Goal: Find specific page/section: Find specific page/section

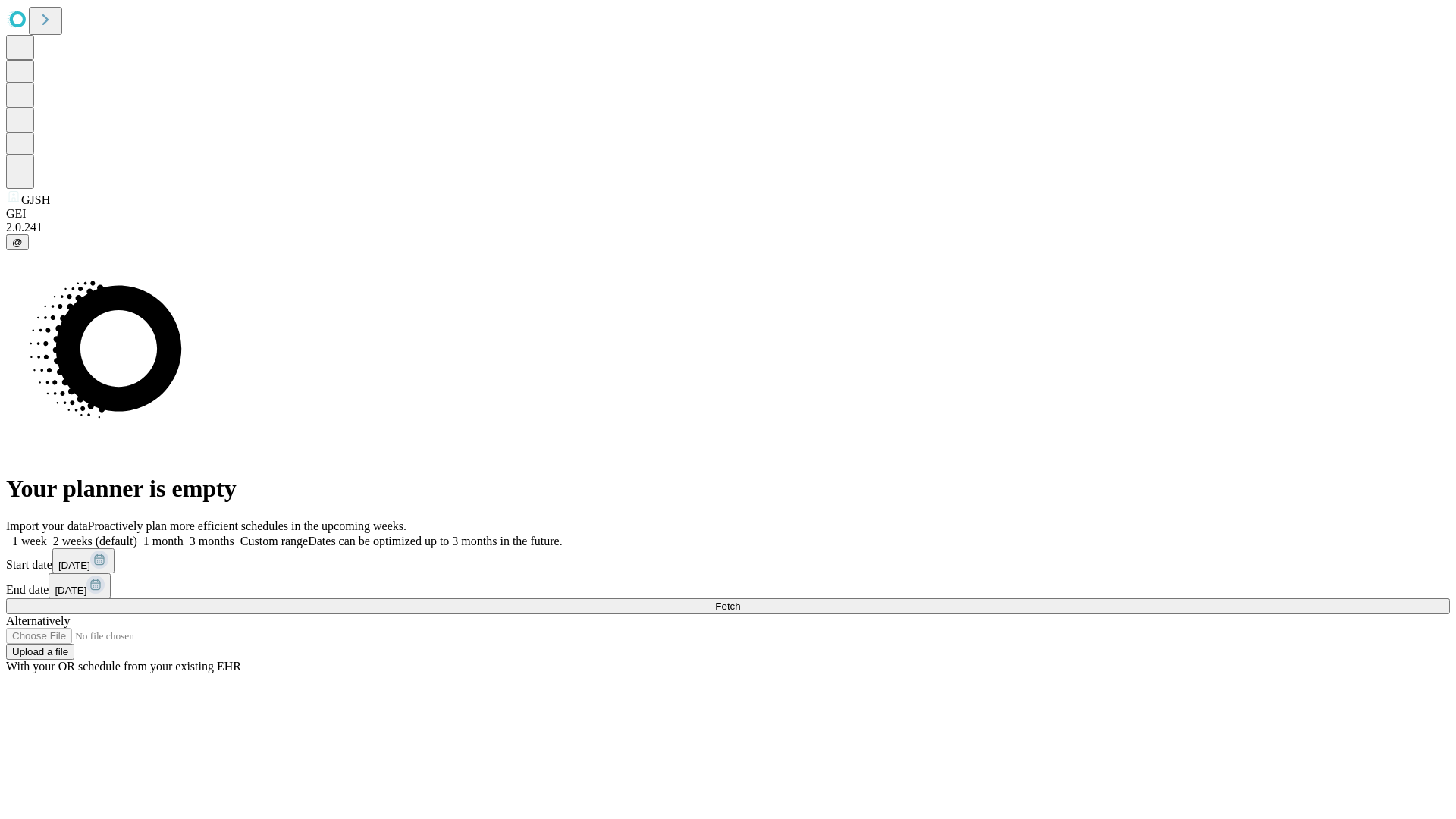
click at [740, 601] on span "Fetch" at bounding box center [728, 607] width 25 height 11
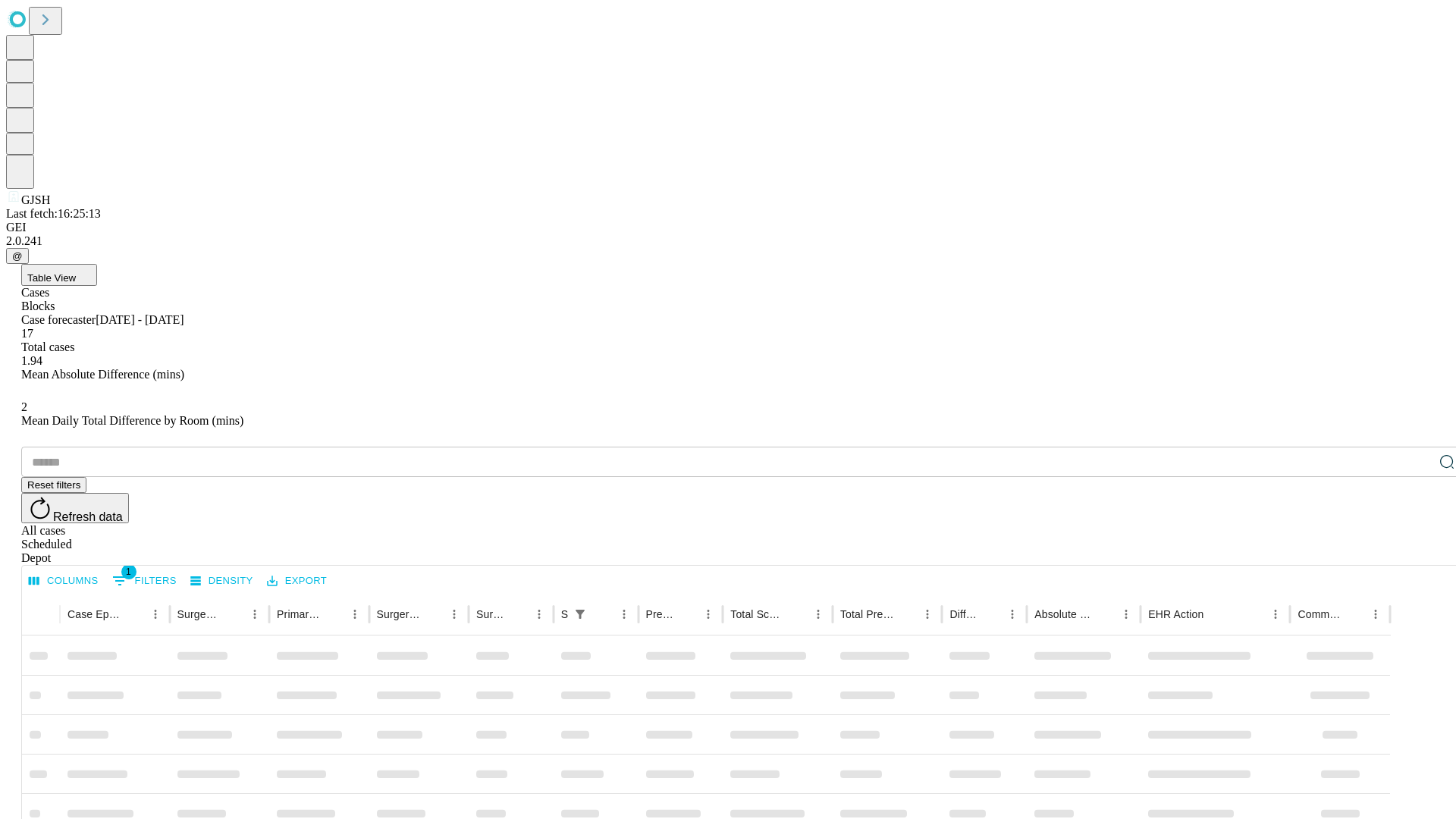
click at [75, 272] on span "Table View" at bounding box center [52, 278] width 49 height 11
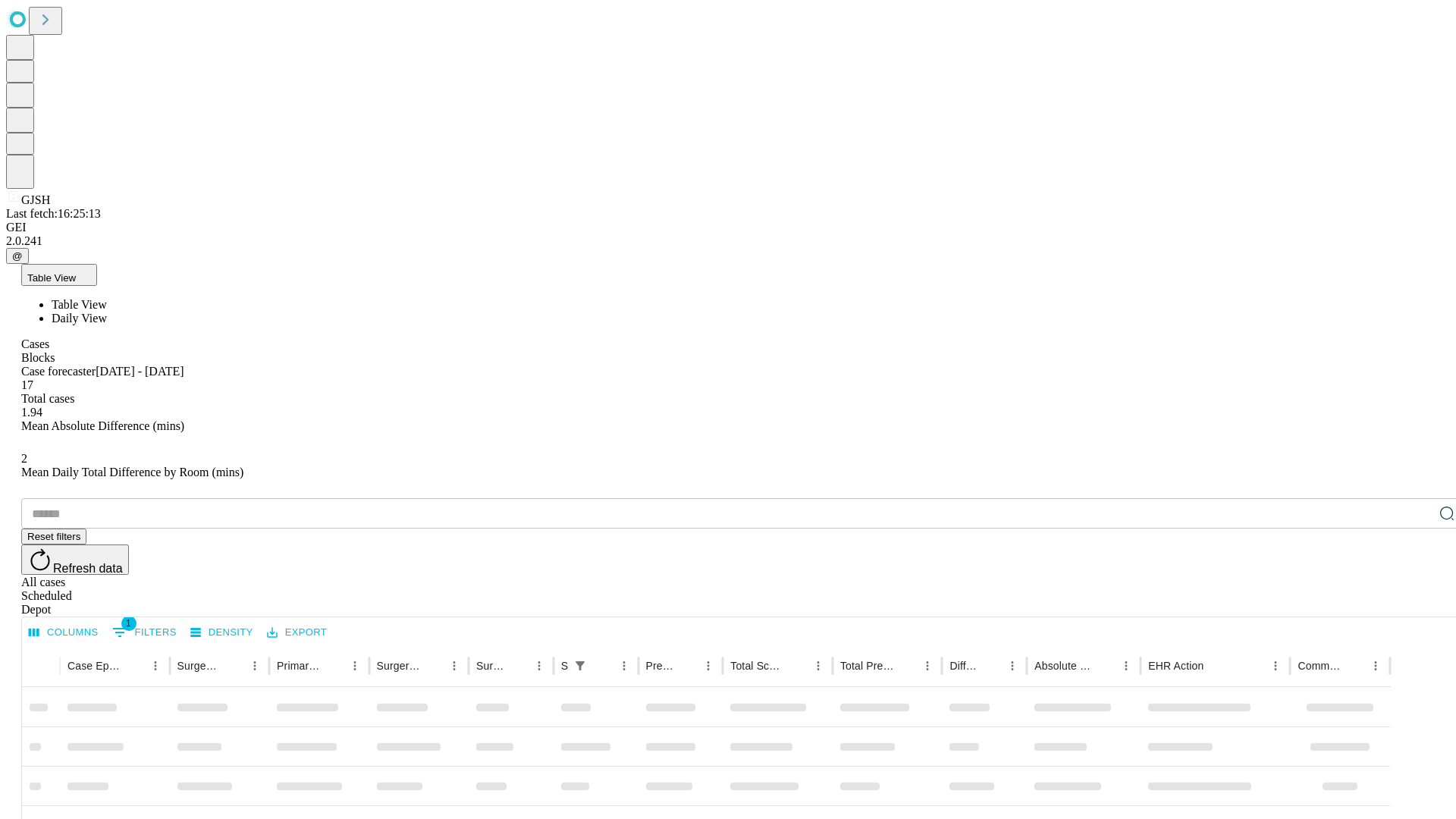
click at [107, 312] on span "Daily View" at bounding box center [79, 317] width 55 height 12
